Goal: Task Accomplishment & Management: Manage account settings

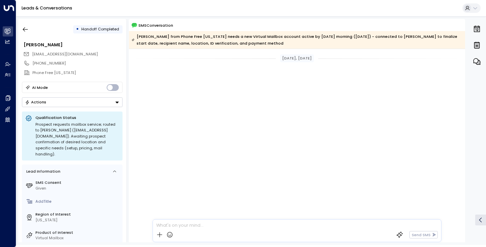
scroll to position [281, 0]
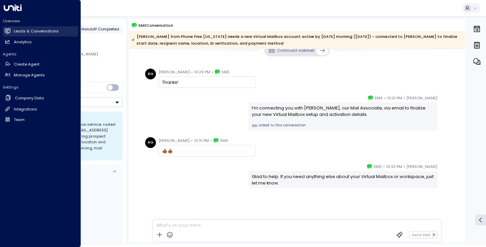
click at [31, 31] on h2 "Leads & Conversations" at bounding box center [36, 31] width 45 height 6
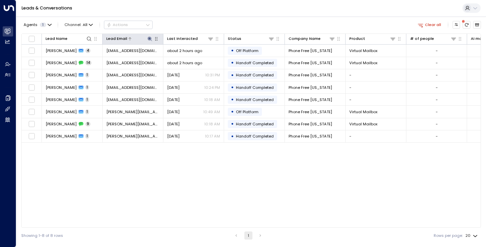
click at [149, 38] on icon at bounding box center [149, 38] width 4 height 4
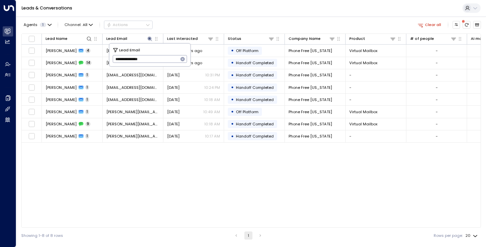
click at [183, 59] on icon "button" at bounding box center [182, 58] width 5 height 5
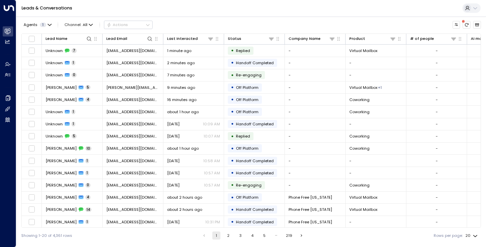
click at [209, 17] on div "Agents 1 Channel: All Actions Lead Name Lead Email Last Interacted Status Compa…" at bounding box center [251, 129] width 460 height 227
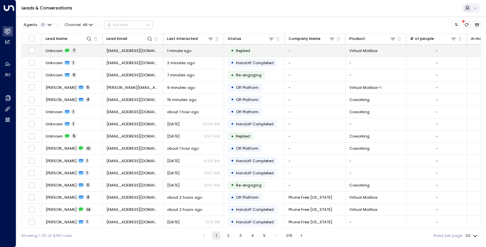
click at [57, 50] on span "Unknown" at bounding box center [54, 50] width 17 height 5
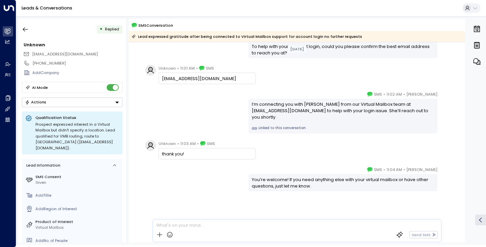
click at [205, 110] on div "[PERSON_NAME] • 11:02 AM • SMS I’m connecting you with [PERSON_NAME] from our V…" at bounding box center [297, 112] width 308 height 43
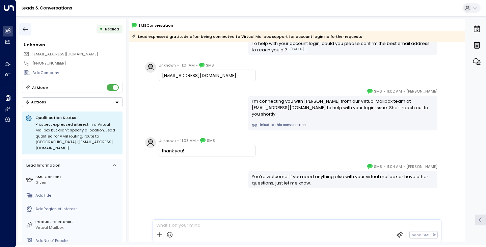
click at [27, 30] on icon "button" at bounding box center [25, 29] width 7 height 7
